Goal: Navigation & Orientation: Find specific page/section

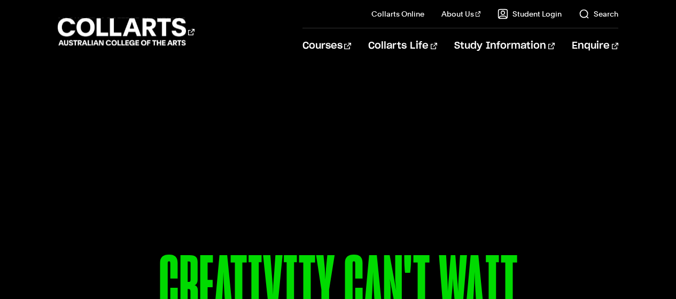
click at [513, 14] on link "Student Login" at bounding box center [529, 14] width 64 height 11
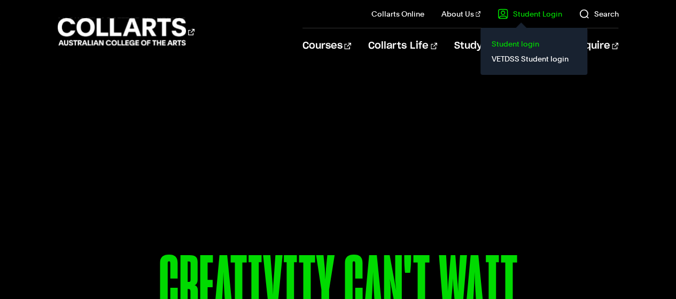
click at [513, 46] on link "Student login" at bounding box center [534, 43] width 90 height 15
